Goal: Consume media (video, audio): Watch videos, listen to music or podcasts

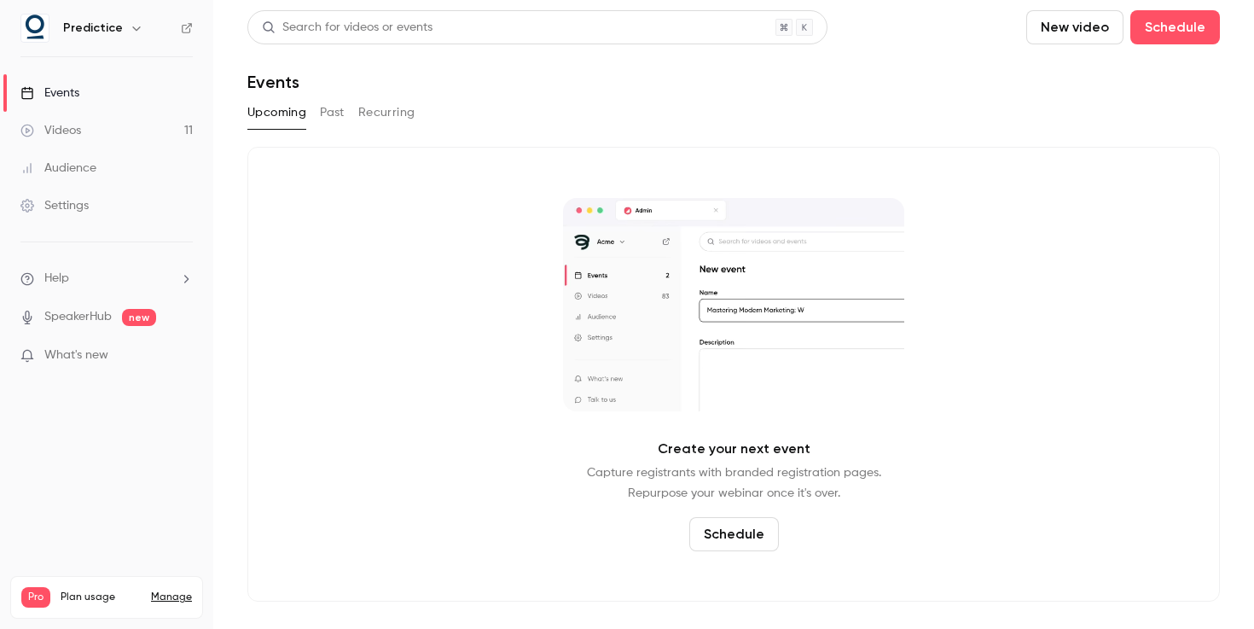
click at [74, 137] on div "Videos" at bounding box center [50, 130] width 61 height 17
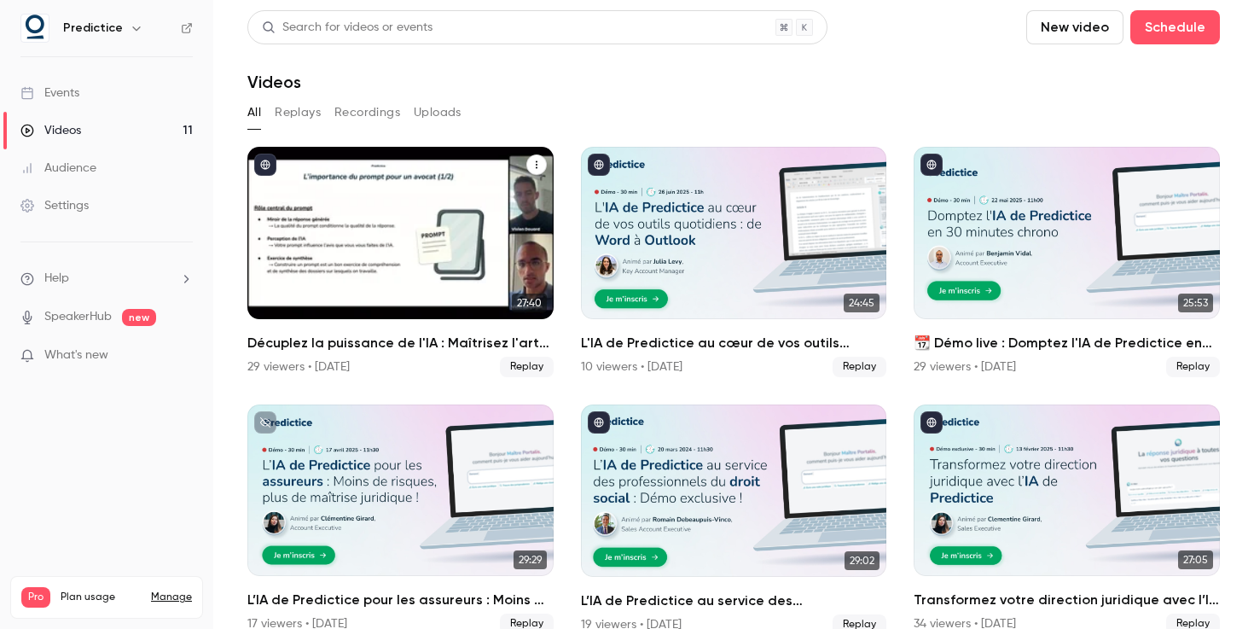
click at [414, 343] on h2 "Décuplez la puissance de l'IA : Maîtrisez l'art du prompt avec Predictice" at bounding box center [400, 343] width 306 height 20
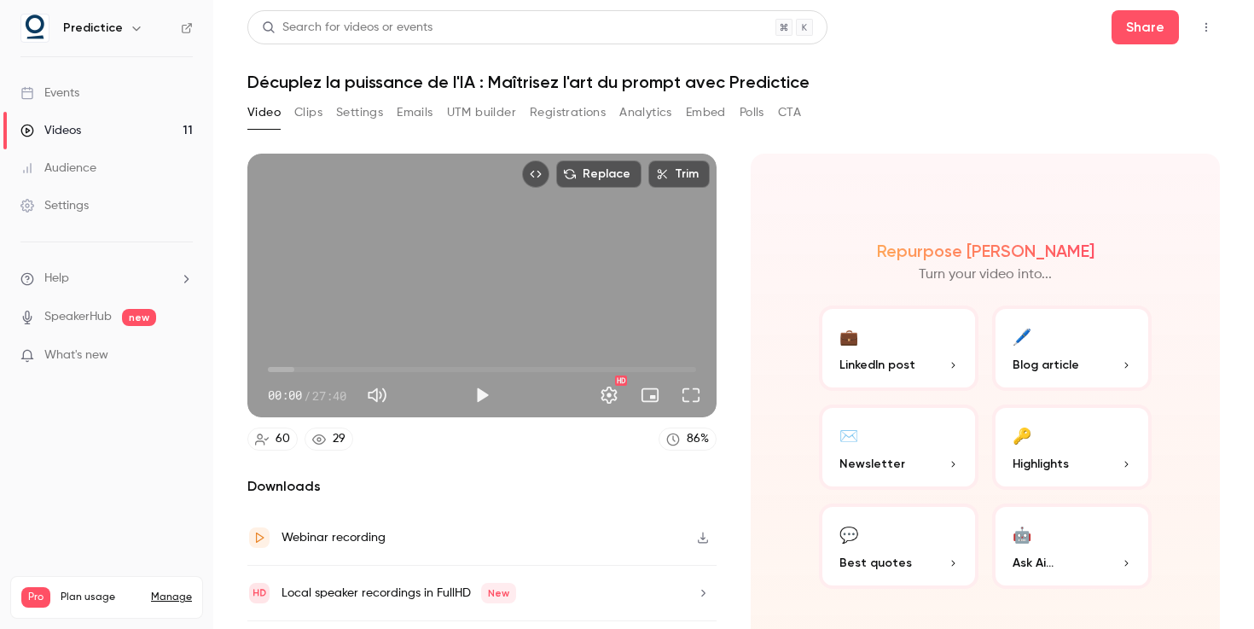
click at [130, 26] on icon "button" at bounding box center [137, 28] width 14 height 14
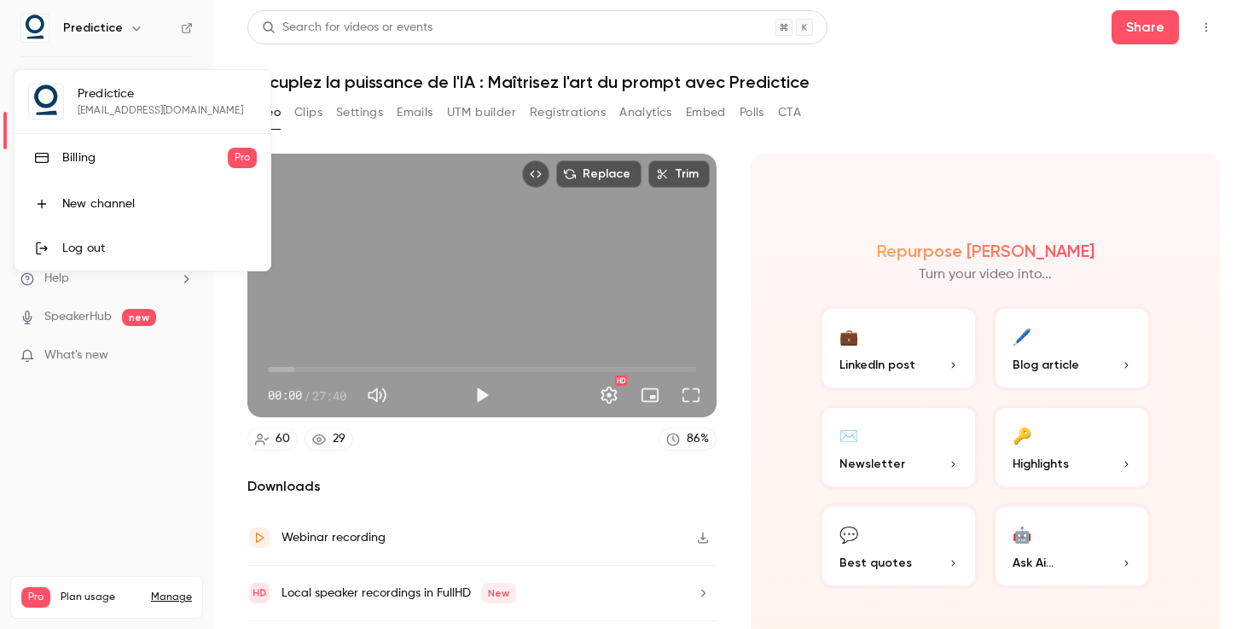
click at [129, 25] on div at bounding box center [627, 314] width 1254 height 629
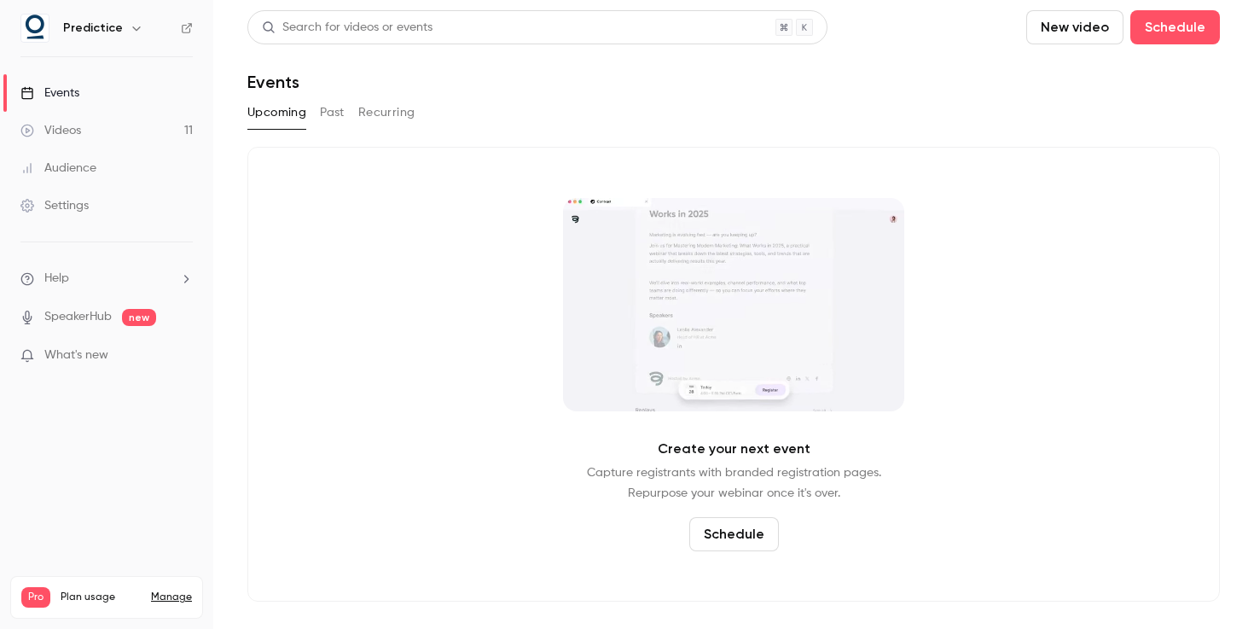
click at [136, 27] on icon "button" at bounding box center [137, 28] width 14 height 14
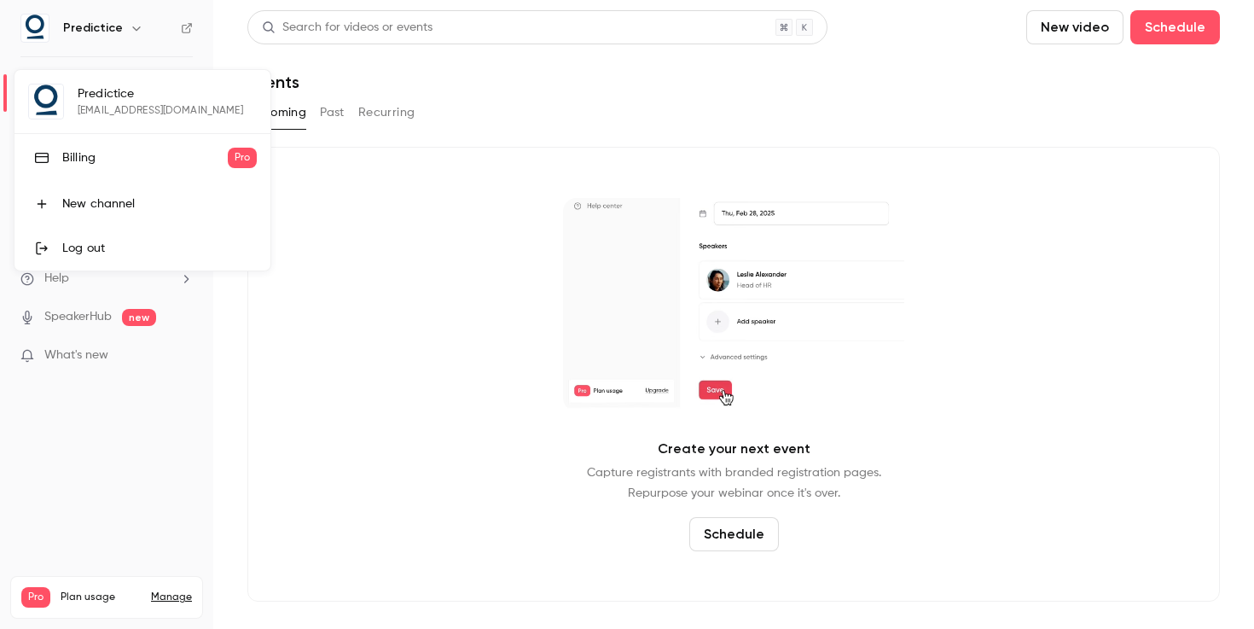
click at [137, 509] on div at bounding box center [627, 314] width 1254 height 629
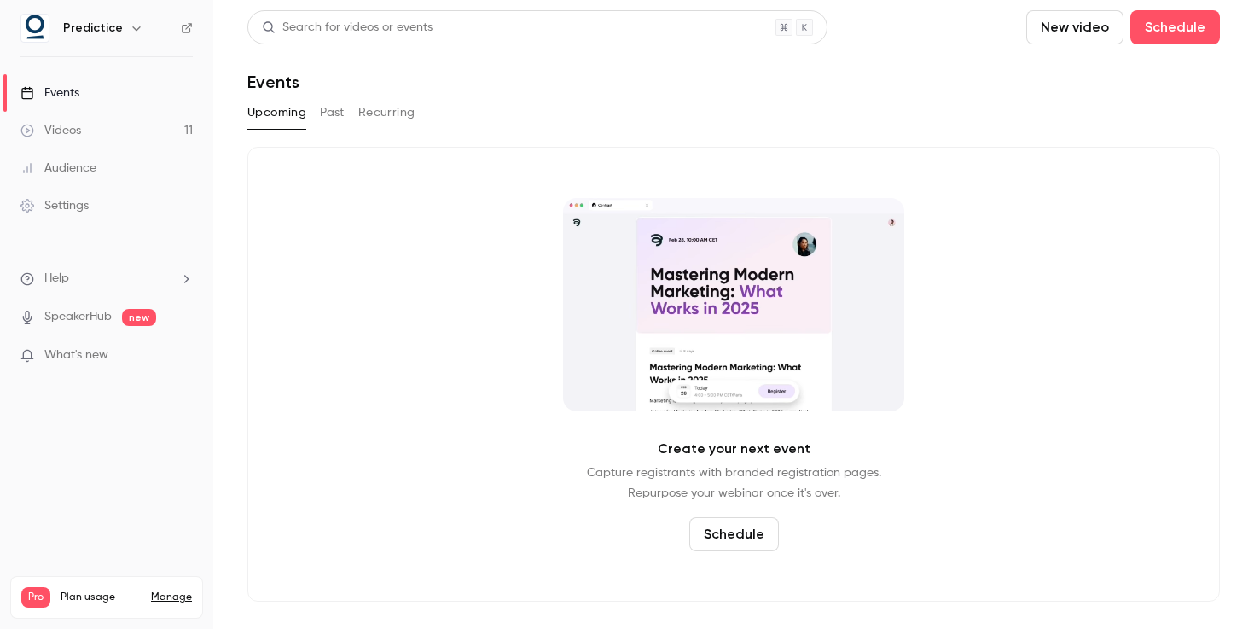
click at [126, 26] on button "button" at bounding box center [136, 28] width 20 height 20
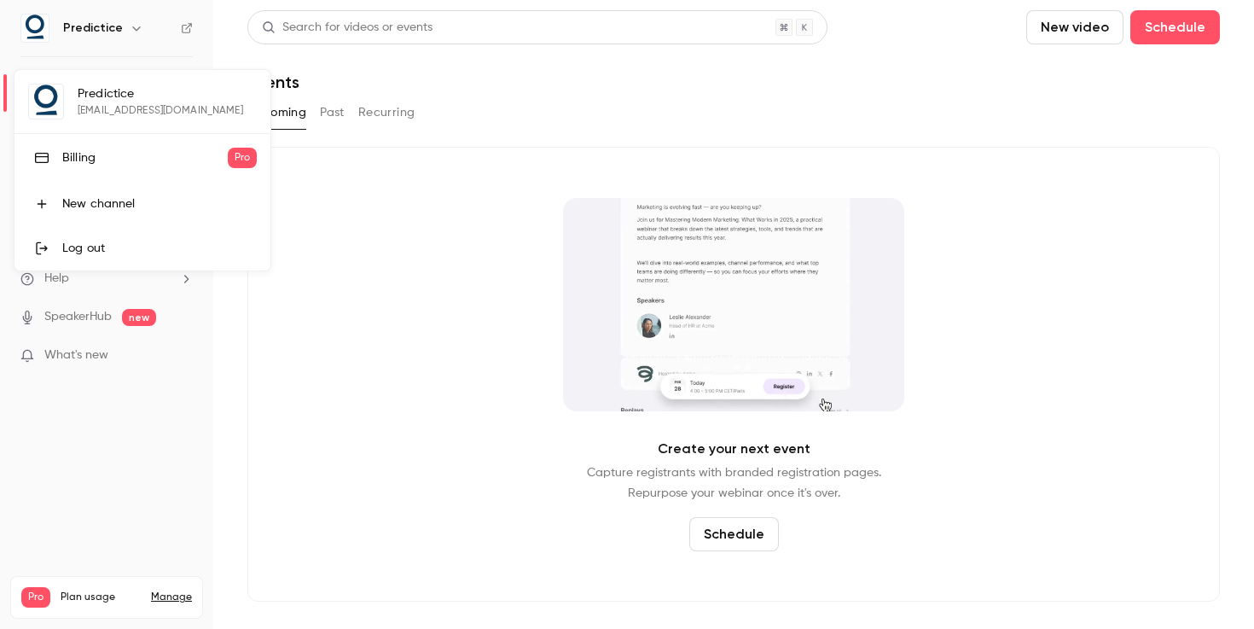
click at [129, 240] on div "Log out" at bounding box center [159, 248] width 194 height 17
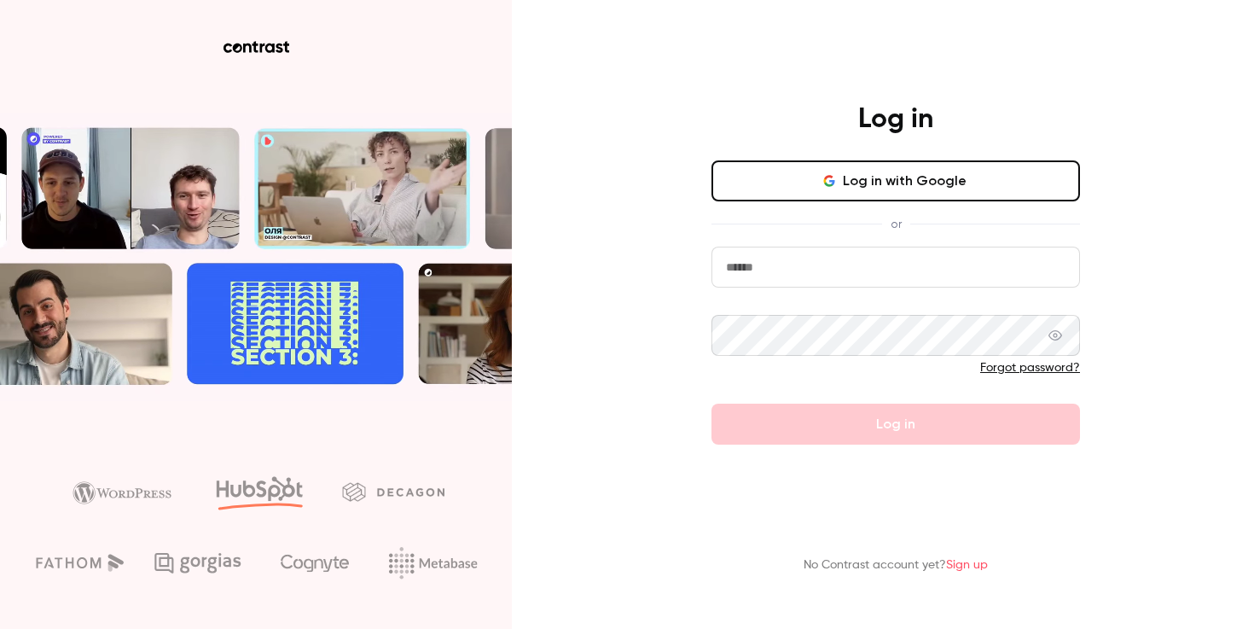
click at [853, 242] on div "Log in with Google or Forgot password? Log in" at bounding box center [895, 302] width 369 height 284
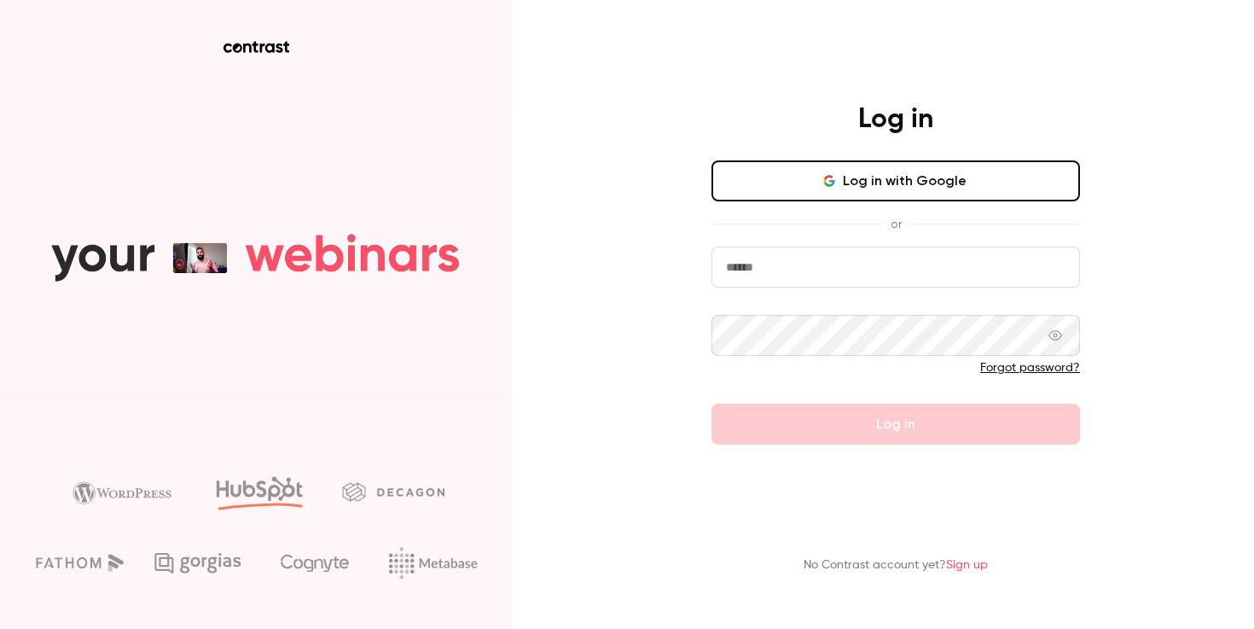
click at [0, 628] on nordpass-portal at bounding box center [0, 629] width 0 height 0
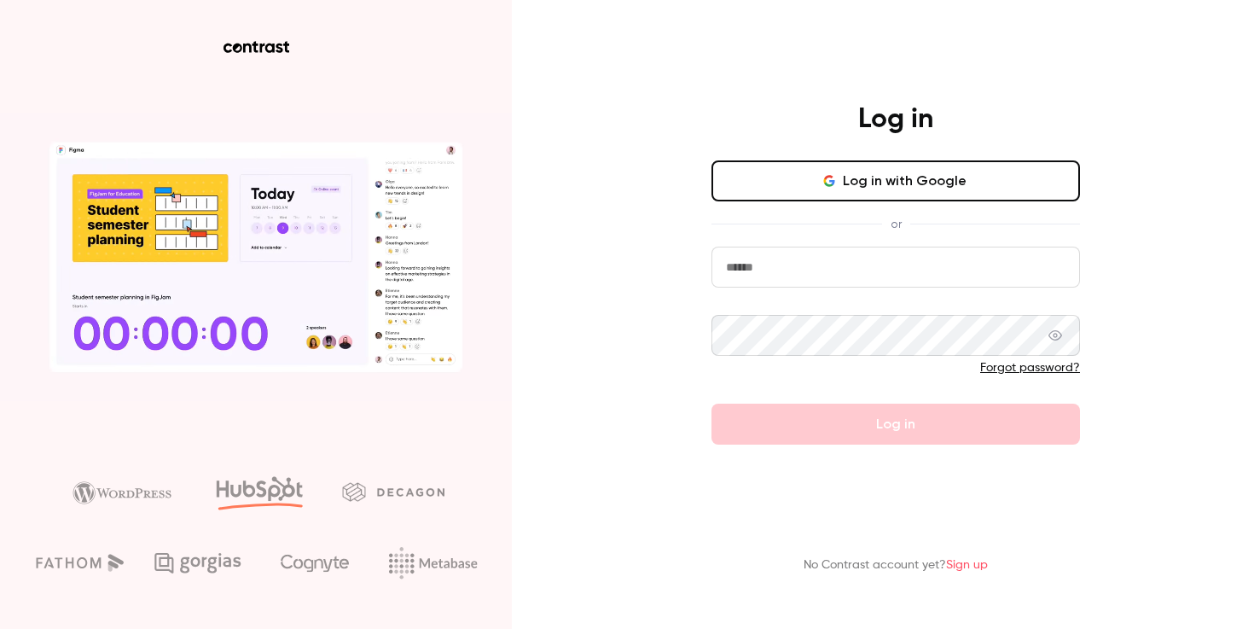
click at [839, 273] on input "email" at bounding box center [895, 267] width 369 height 41
